Goal: Feedback & Contribution: Submit feedback/report problem

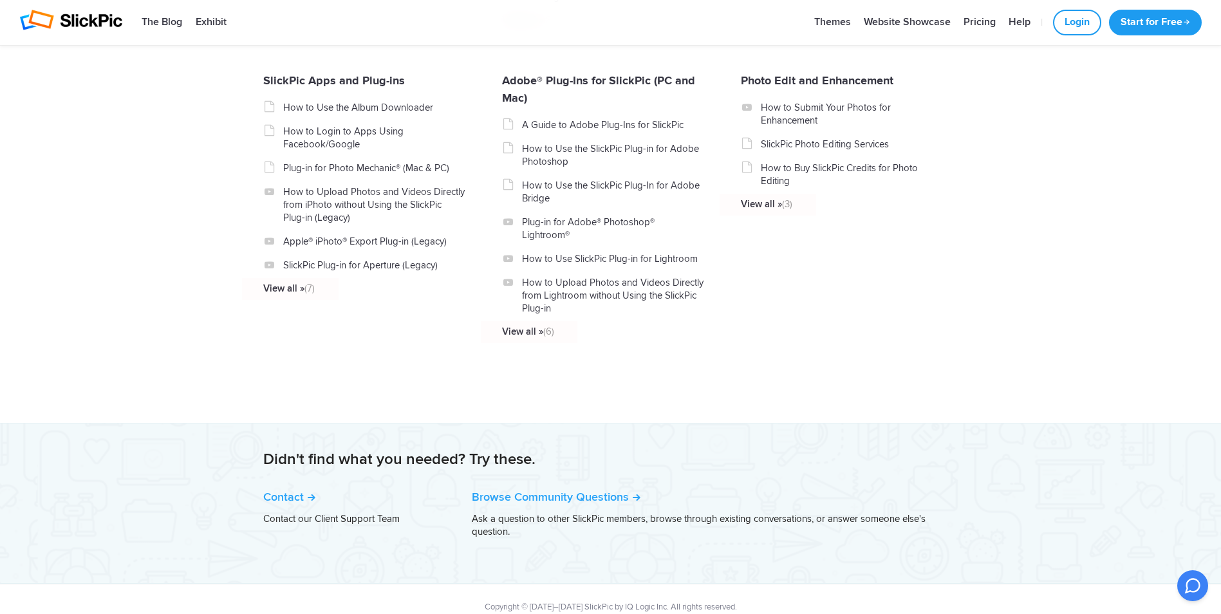
scroll to position [1419, 0]
click at [284, 487] on link "Contact" at bounding box center [289, 494] width 52 height 14
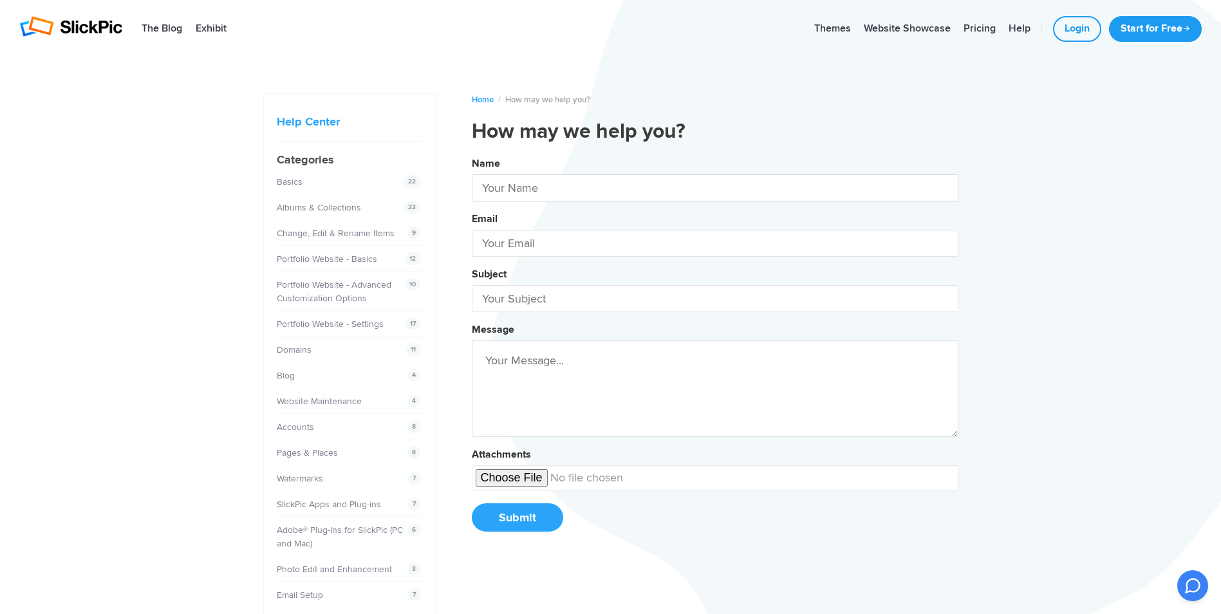
drag, startPoint x: 593, startPoint y: 196, endPoint x: 586, endPoint y: 187, distance: 11.1
click at [586, 187] on input "text" at bounding box center [715, 187] width 487 height 27
click at [472, 153] on button "Name Rick Email Subject Message Attachments Submit" at bounding box center [715, 349] width 487 height 393
type input "Rick Gallanti"
type input "rick@ricksclicks.com"
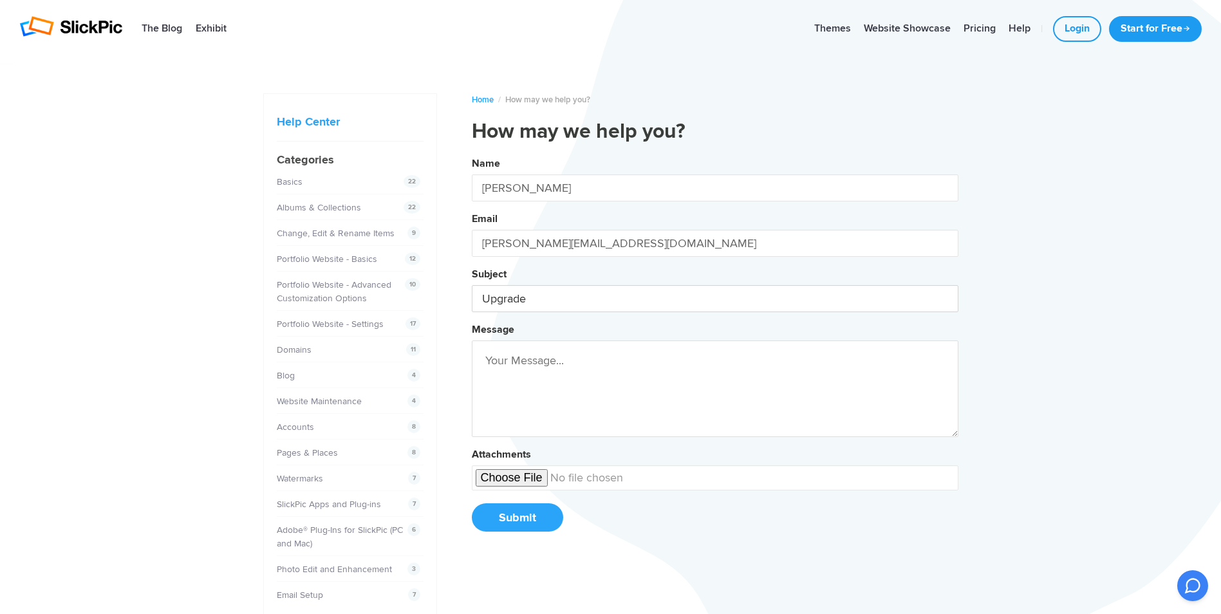
click at [472, 153] on button "Name Rick Gallanti Email rick@ricksclicks.com Subject Upgrade Message Attachmen…" at bounding box center [715, 349] width 487 height 393
type input "Upgrade Website"
click at [472, 153] on button "Name Rick Gallanti Email rick@ricksclicks.com Subject Upgrade Website Message W…" at bounding box center [715, 349] width 487 height 393
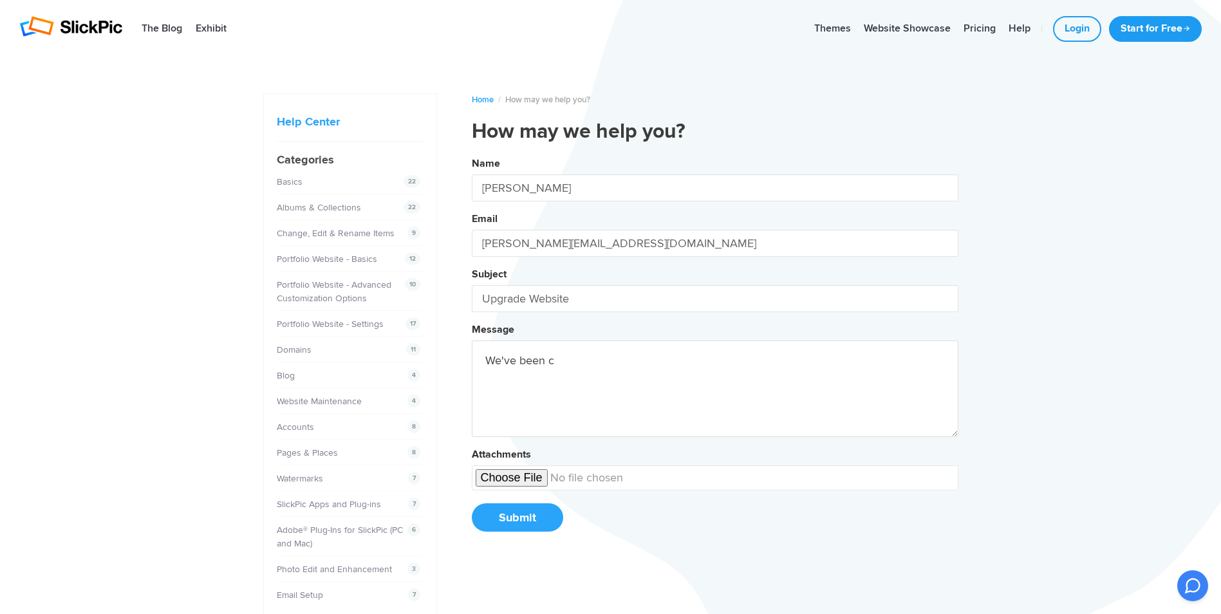
click at [472, 153] on button "Name Rick Gallanti Email rick@ricksclicks.com Subject Upgrade Website Message W…" at bounding box center [715, 349] width 487 height 393
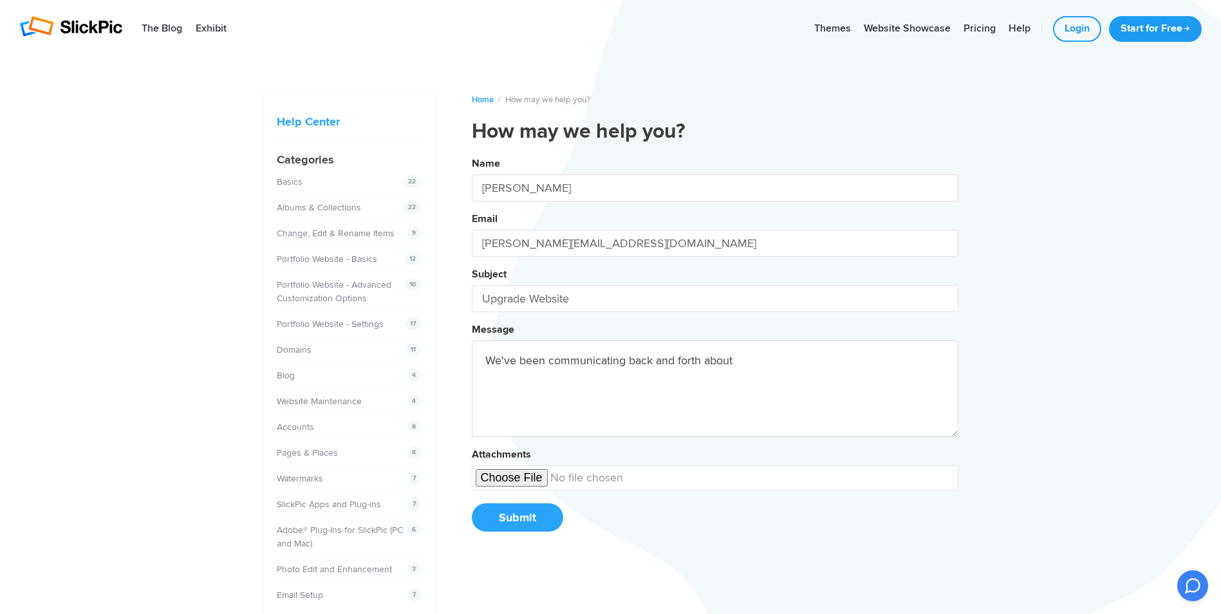
click at [472, 153] on button "Name Rick Gallanti Email rick@ricksclicks.com Subject Upgrade Website Message W…" at bounding box center [715, 349] width 487 height 393
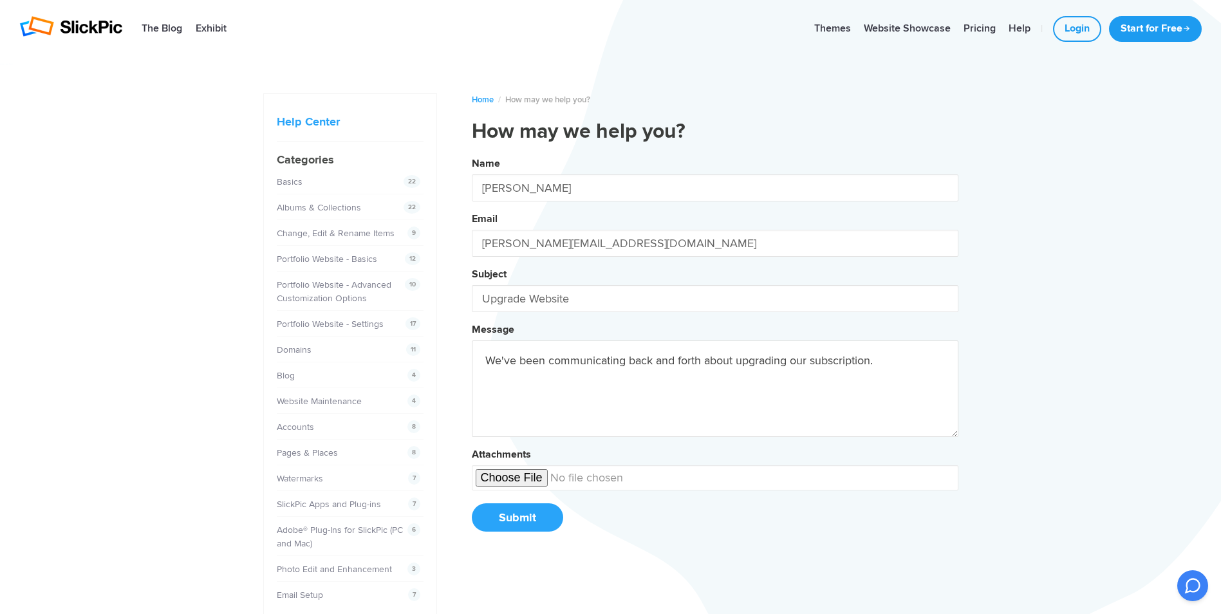
click at [472, 153] on button "Name Rick Gallanti Email rick@ricksclicks.com Subject Upgrade Website Message W…" at bounding box center [715, 349] width 487 height 393
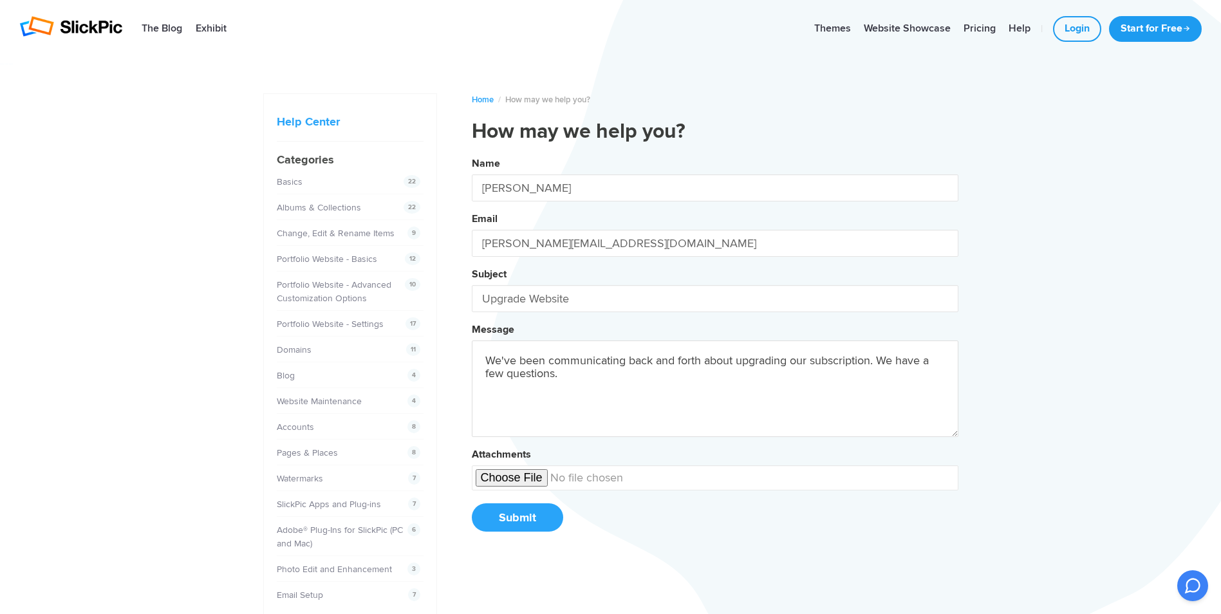
click at [472, 153] on button "Name Rick Gallanti Email rick@ricksclicks.com Subject Upgrade Website Message W…" at bounding box center [715, 349] width 487 height 393
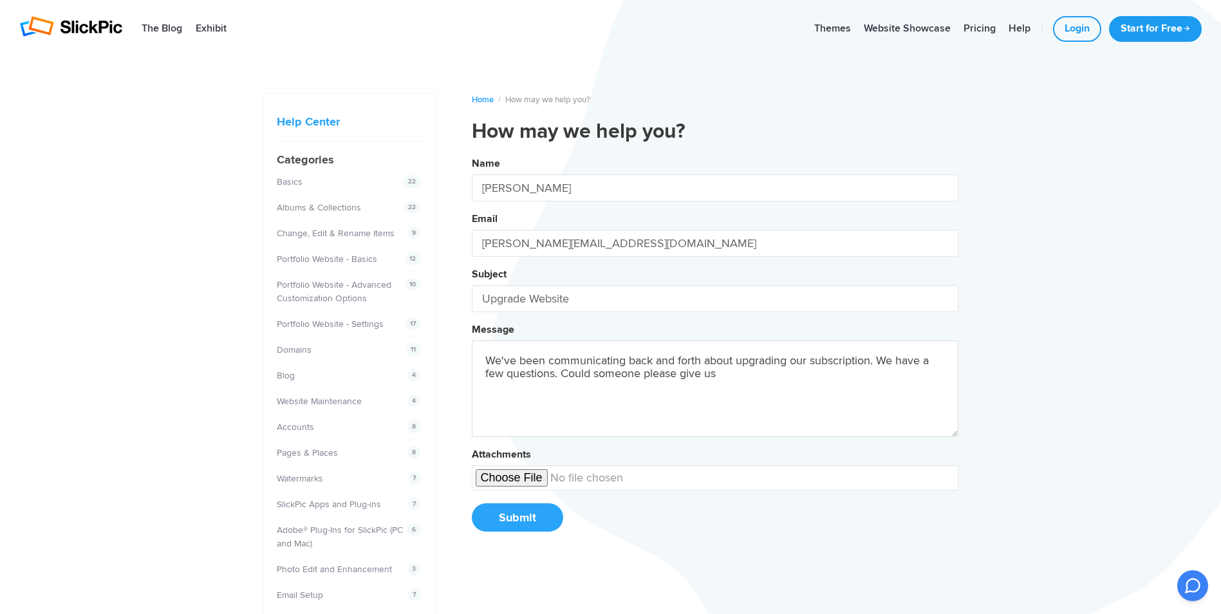
click at [472, 153] on button "Name Rick Gallanti Email rick@ricksclicks.com Subject Upgrade Website Message W…" at bounding box center [715, 349] width 487 height 393
click at [871, 362] on textarea "We've been communicating back and forth about upgrading our subscription. We ha…" at bounding box center [715, 389] width 487 height 97
click at [472, 153] on button "Name Rick Gallanti Email rick@ricksclicks.com Subject Upgrade Website Message W…" at bounding box center [715, 349] width 487 height 393
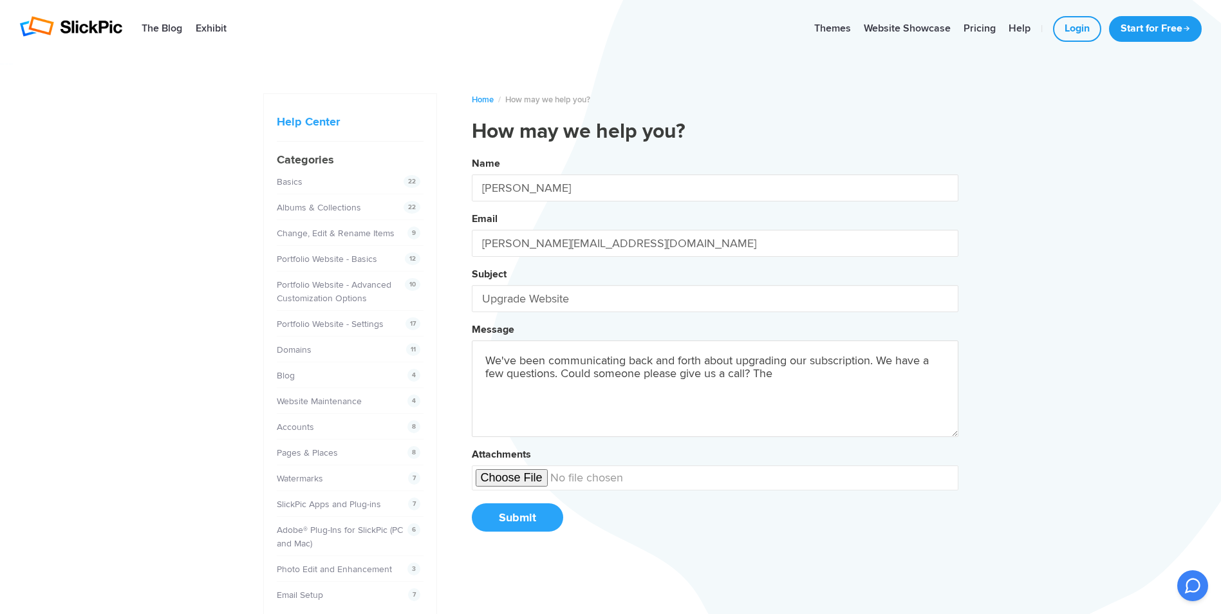
click at [472, 153] on button "Name Rick Gallanti Email rick@ricksclicks.com Subject Upgrade Website Message W…" at bounding box center [715, 349] width 487 height 393
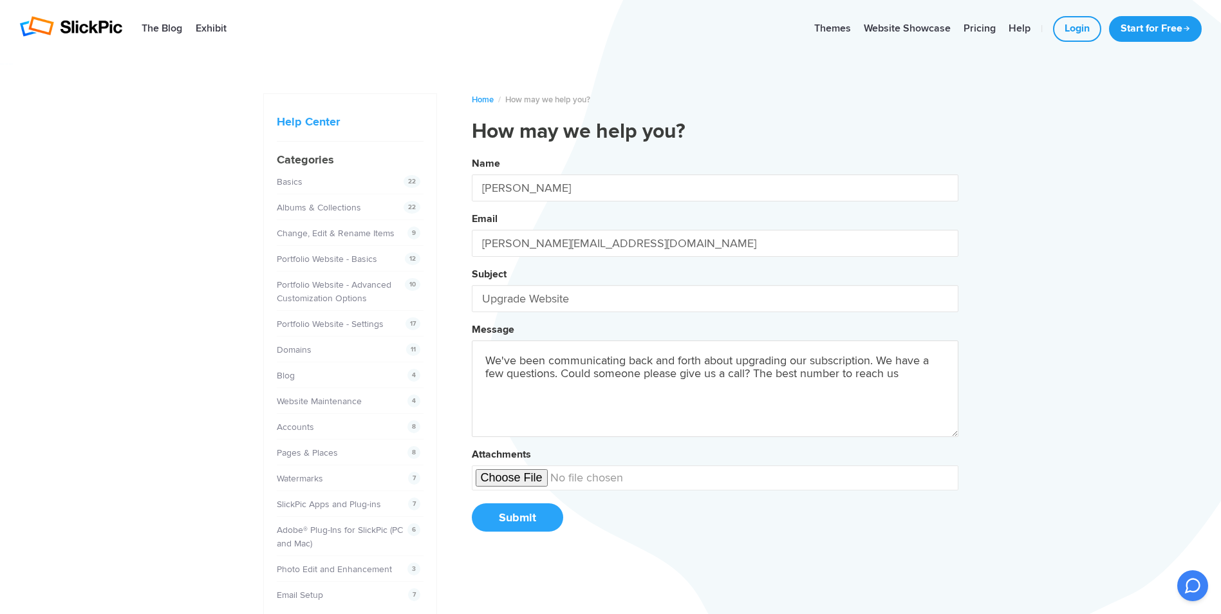
click at [472, 153] on button "Name Rick Gallanti Email rick@ricksclicks.com Subject Upgrade Website Message W…" at bounding box center [715, 349] width 487 height 393
type textarea "We've been communicating back and forth about upgrading our subscription. We ha…"
click at [516, 519] on button "Submit" at bounding box center [517, 517] width 91 height 28
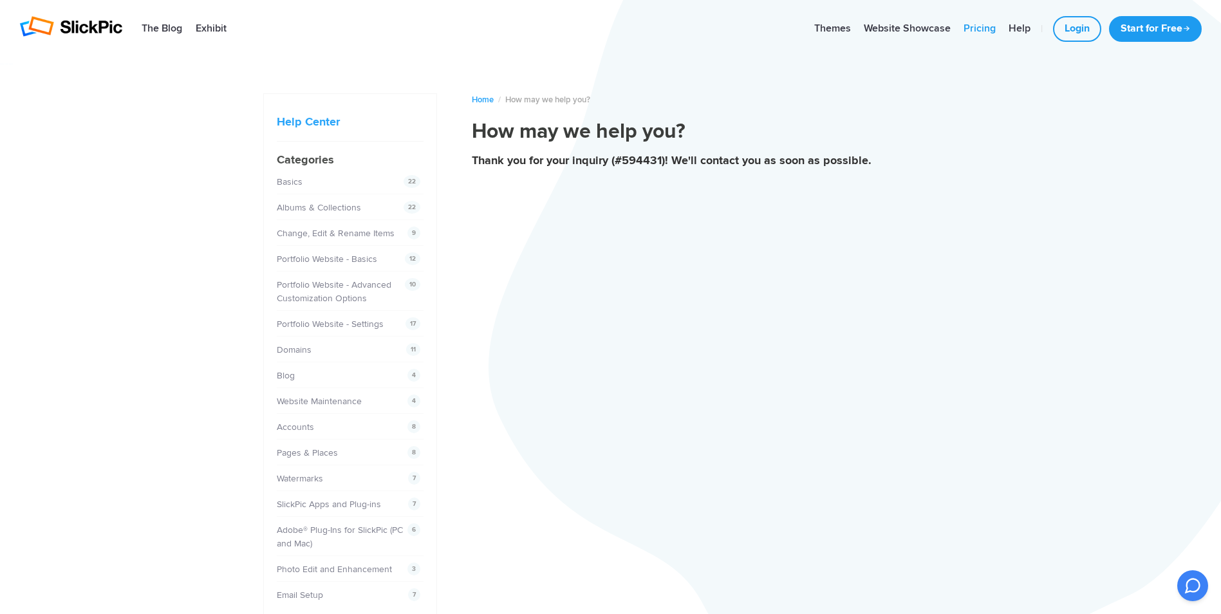
click at [973, 31] on link "Pricing" at bounding box center [979, 29] width 45 height 26
